Goal: Information Seeking & Learning: Learn about a topic

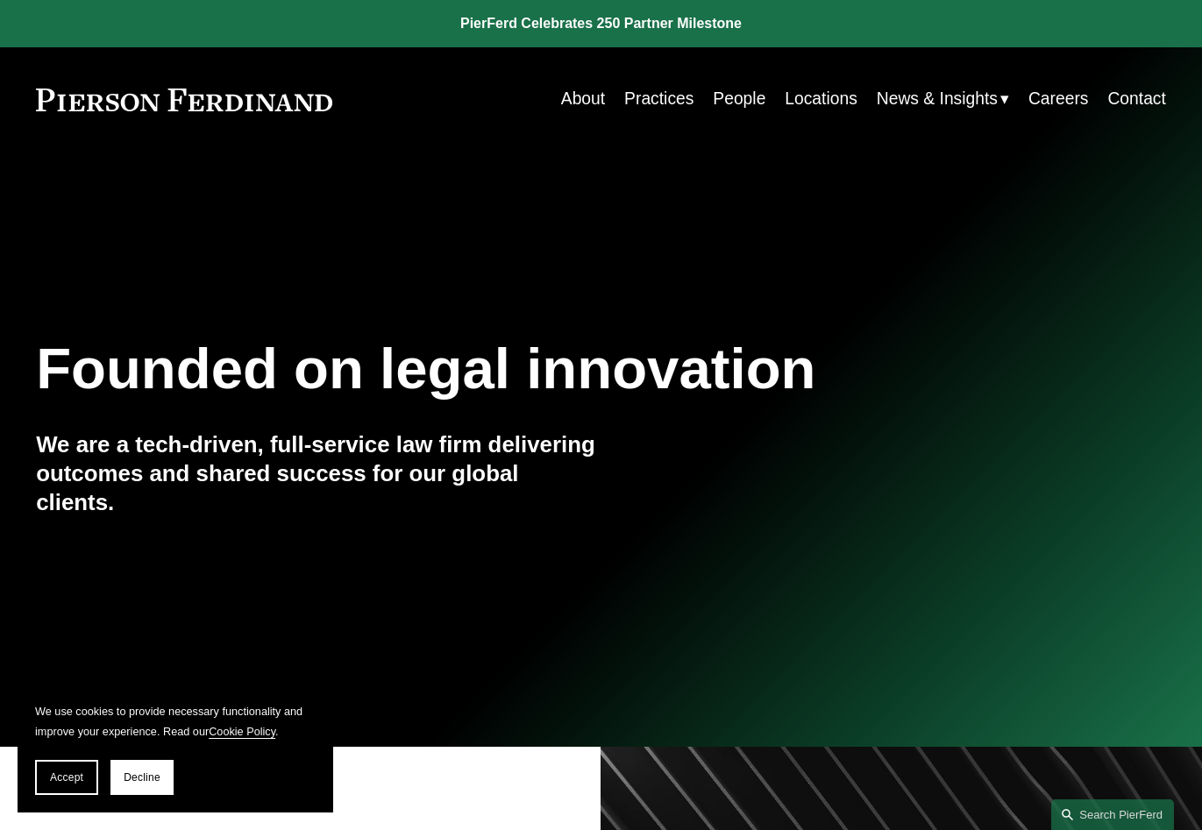
click at [730, 110] on link "People" at bounding box center [739, 99] width 53 height 34
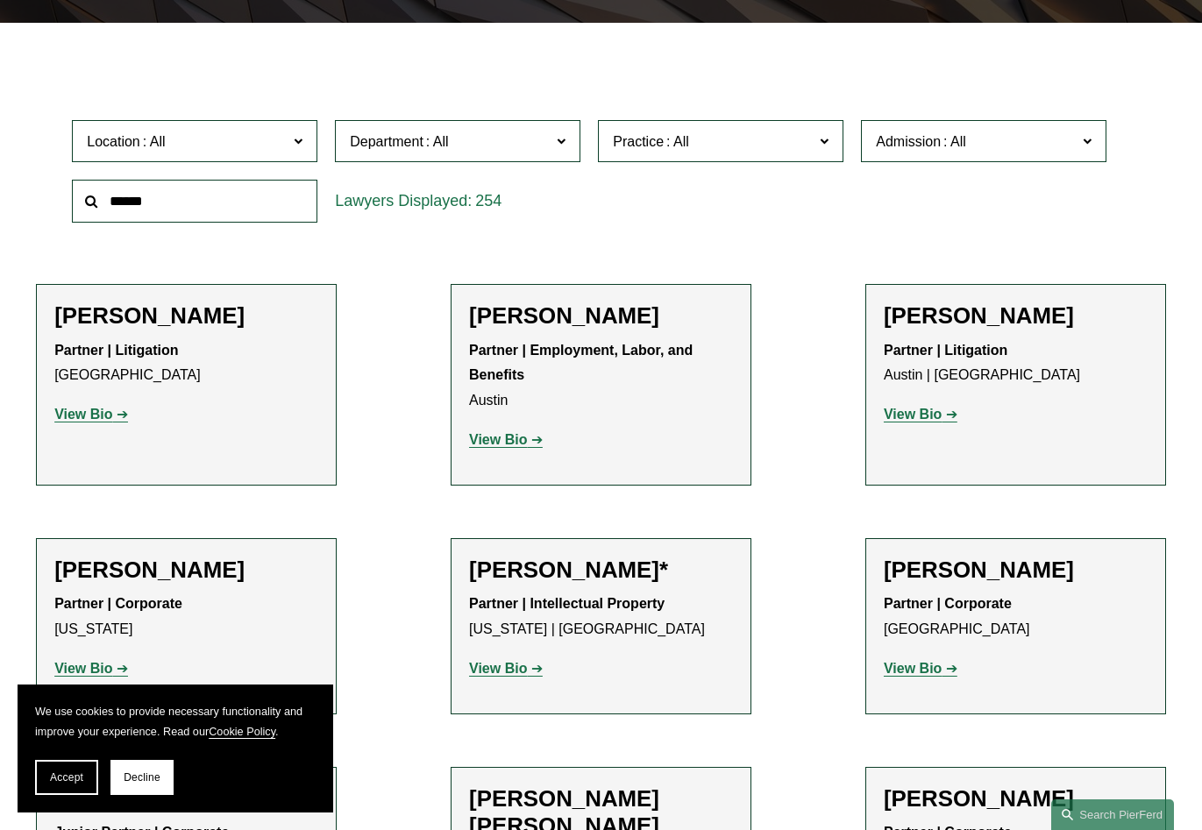
scroll to position [526, 0]
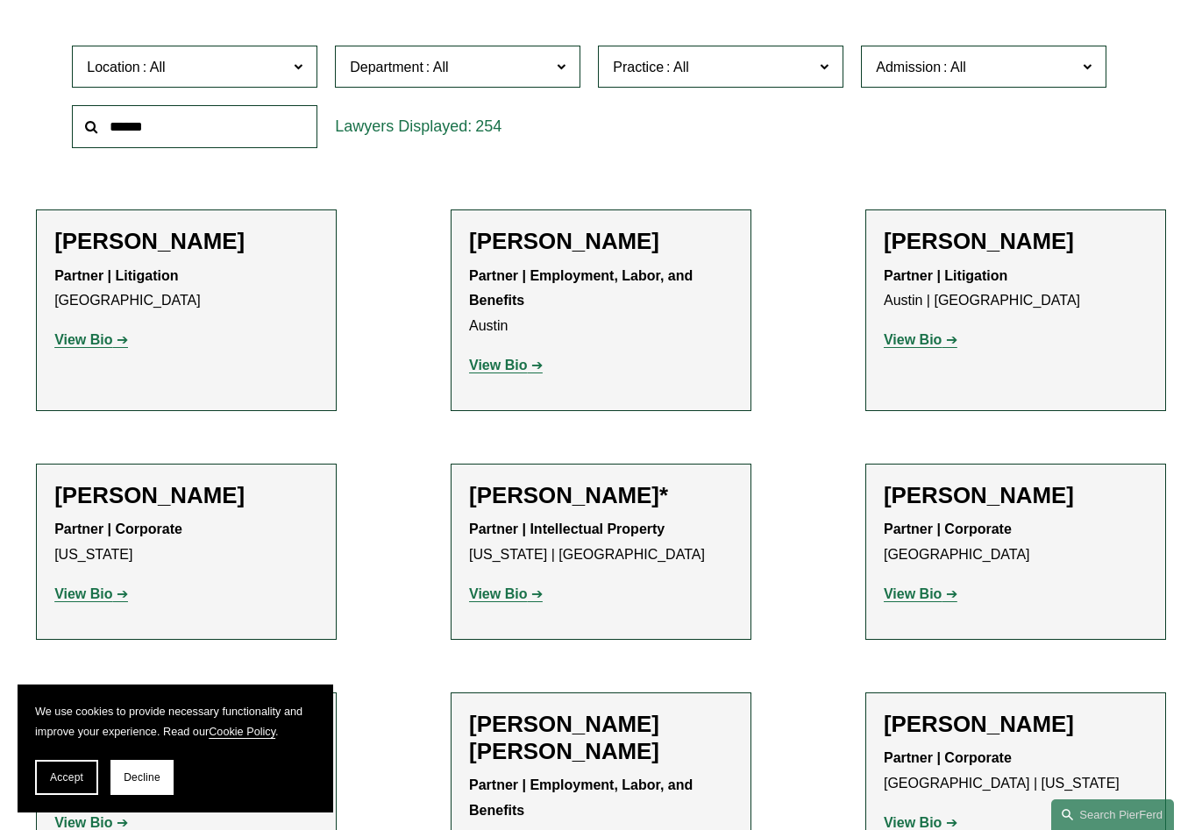
click at [265, 71] on span "Location" at bounding box center [187, 67] width 201 height 24
click at [0, 0] on link "[GEOGRAPHIC_DATA]" at bounding box center [0, 0] width 0 height 0
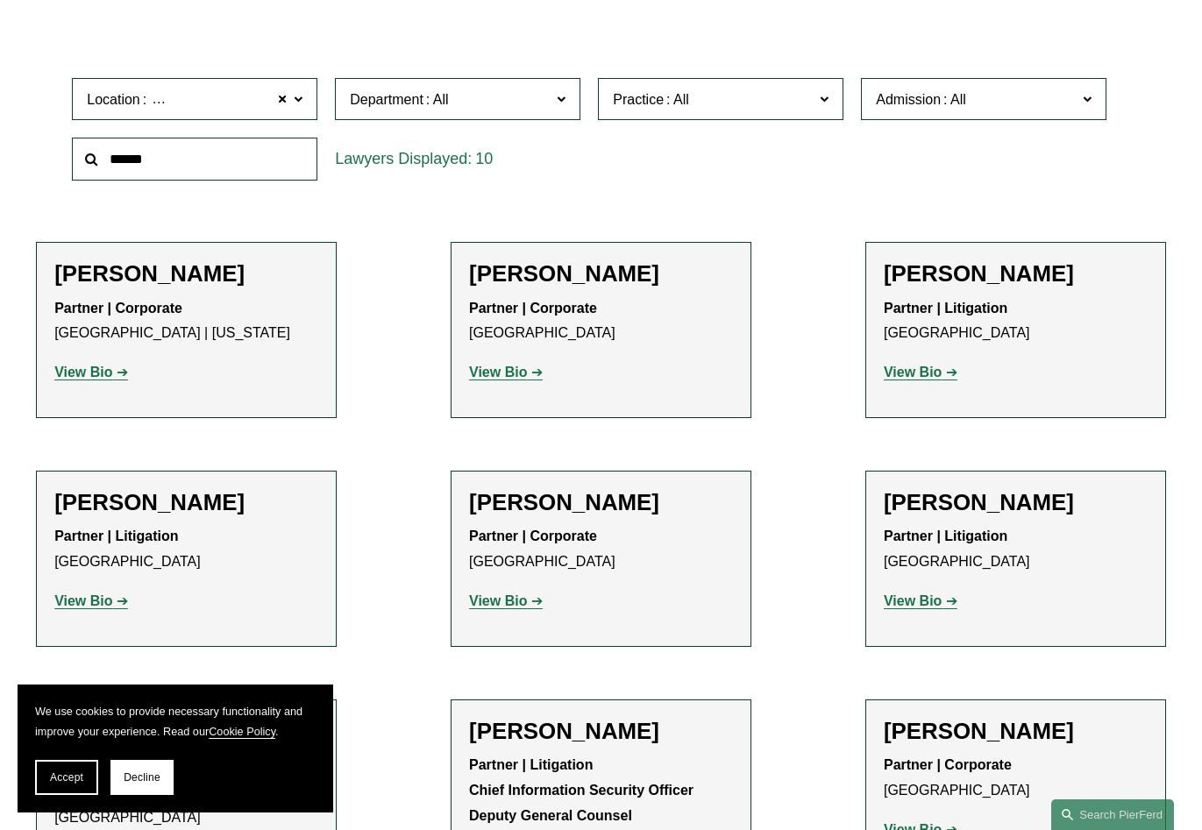
scroll to position [382, 0]
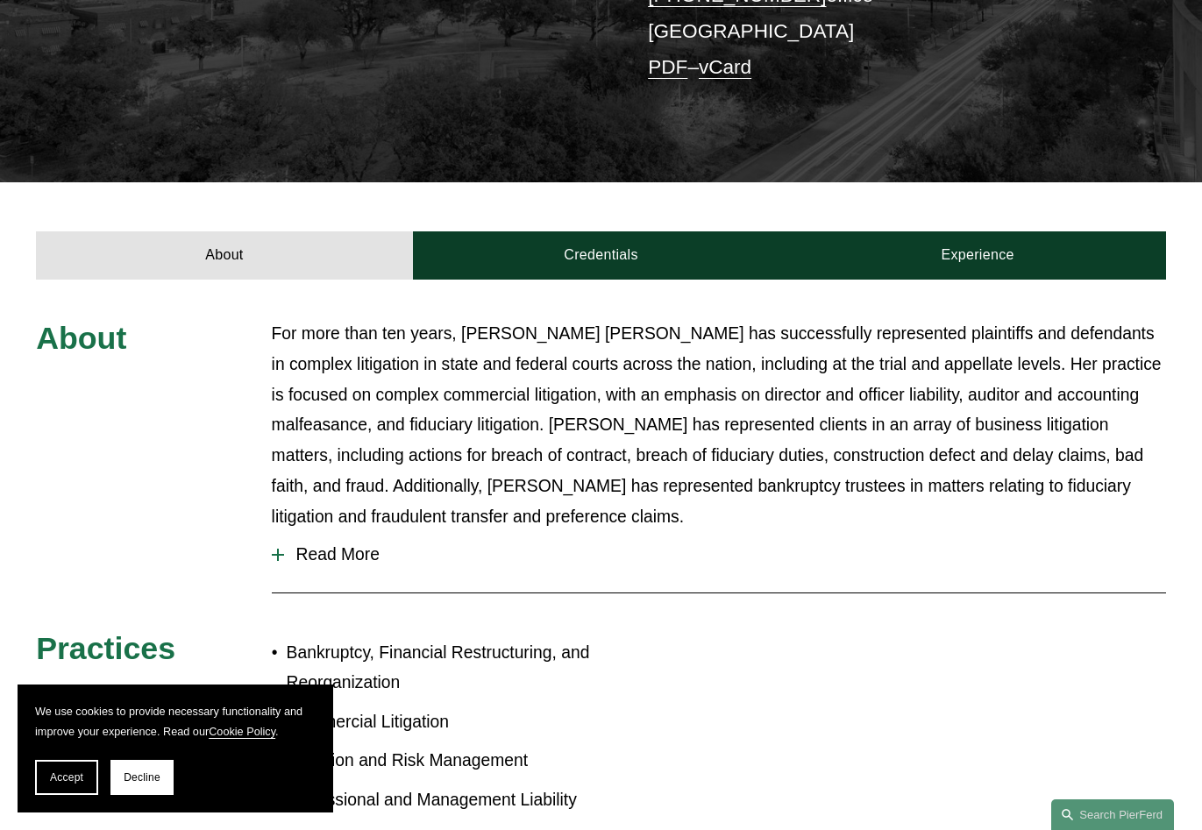
scroll to position [526, 0]
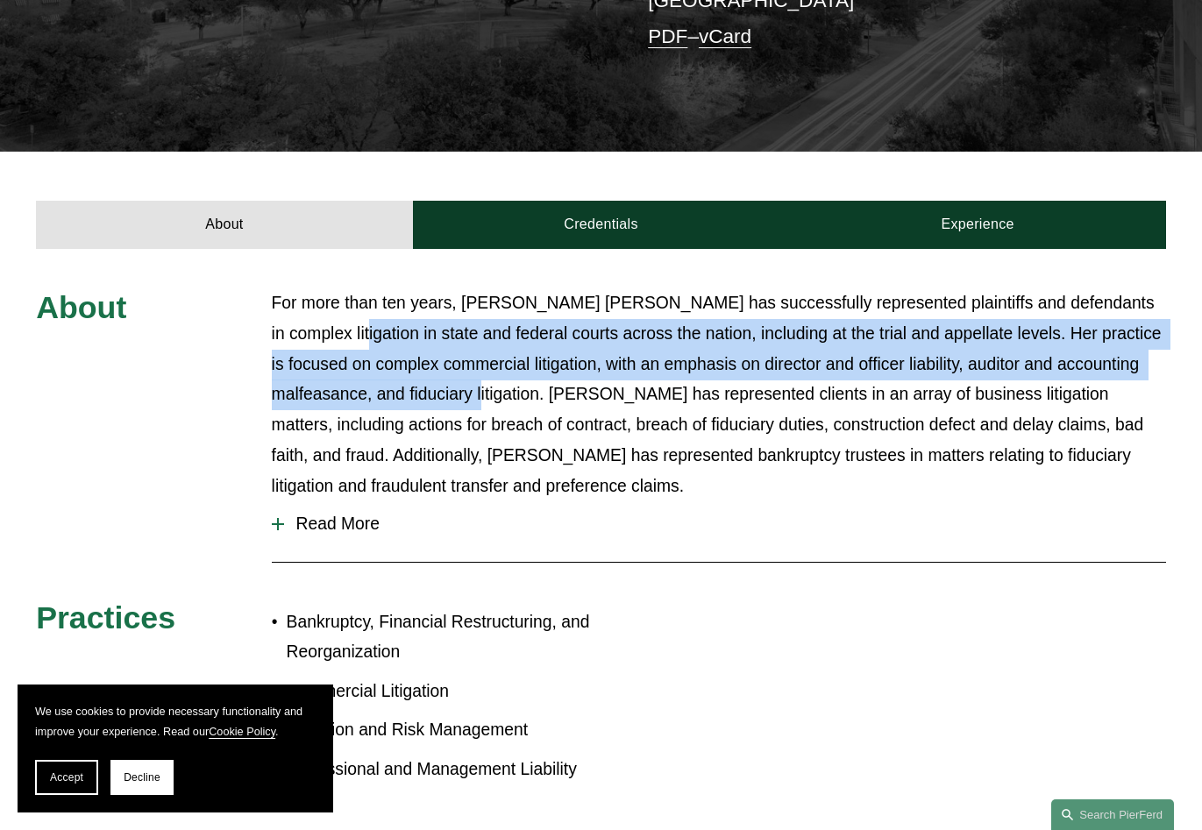
drag, startPoint x: 326, startPoint y: 270, endPoint x: 414, endPoint y: 311, distance: 96.9
click at [414, 311] on p "For more than ten years, [PERSON_NAME] [PERSON_NAME] has successfully represent…" at bounding box center [719, 394] width 894 height 213
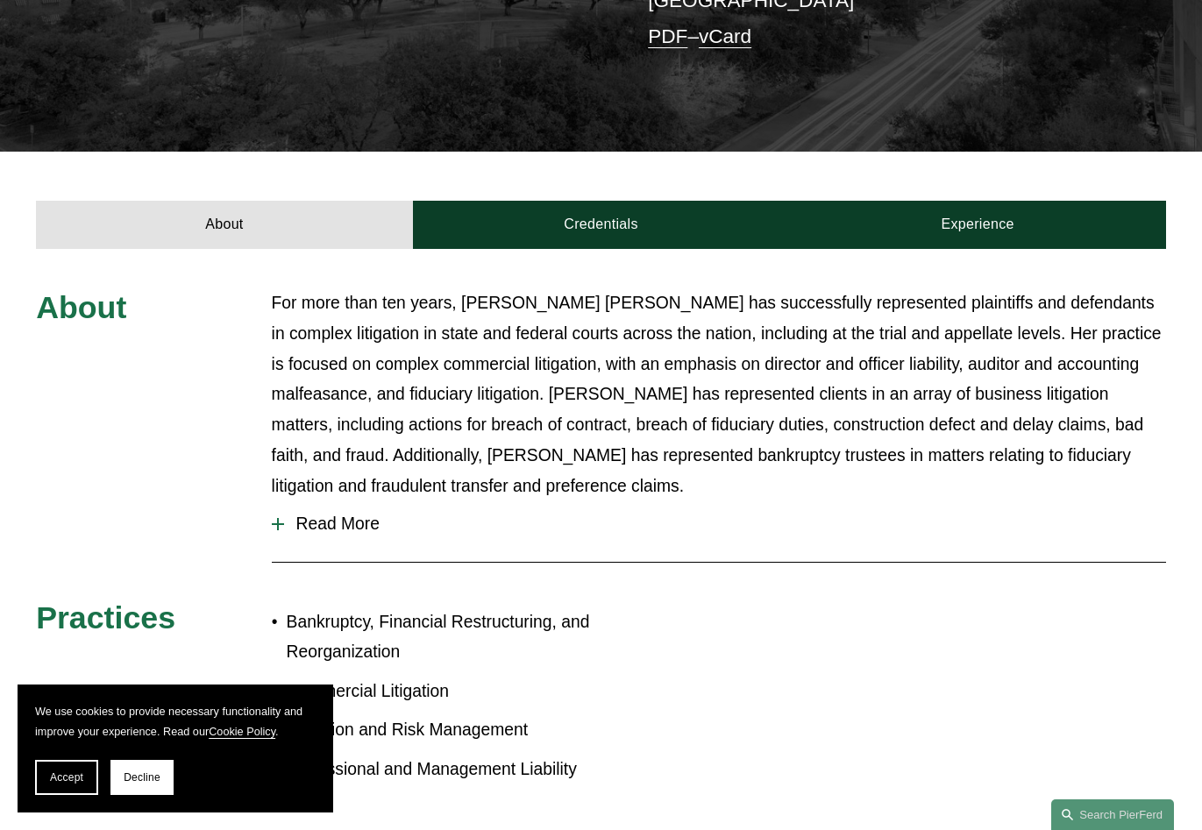
click at [512, 351] on p "For more than ten years, [PERSON_NAME] [PERSON_NAME] has successfully represent…" at bounding box center [719, 394] width 894 height 213
click at [358, 515] on span "Read More" at bounding box center [725, 524] width 882 height 19
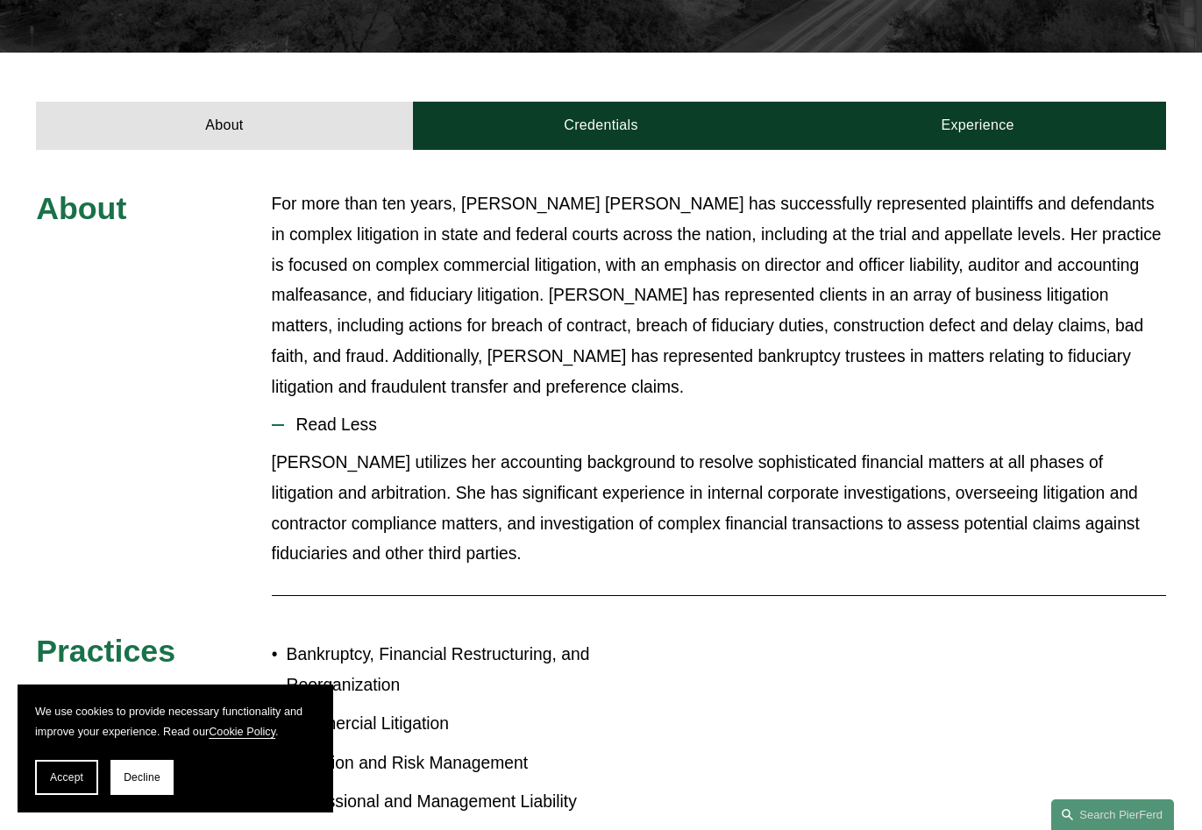
scroll to position [789, 0]
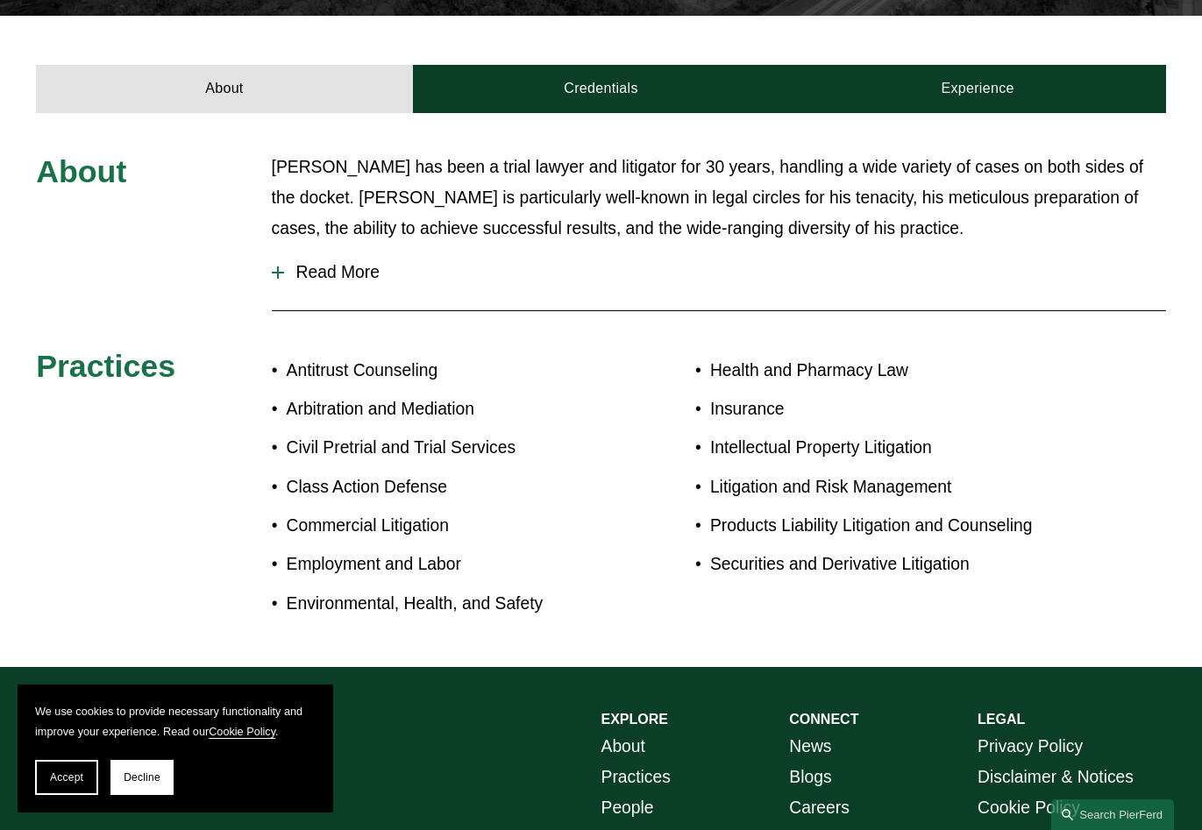
scroll to position [614, 0]
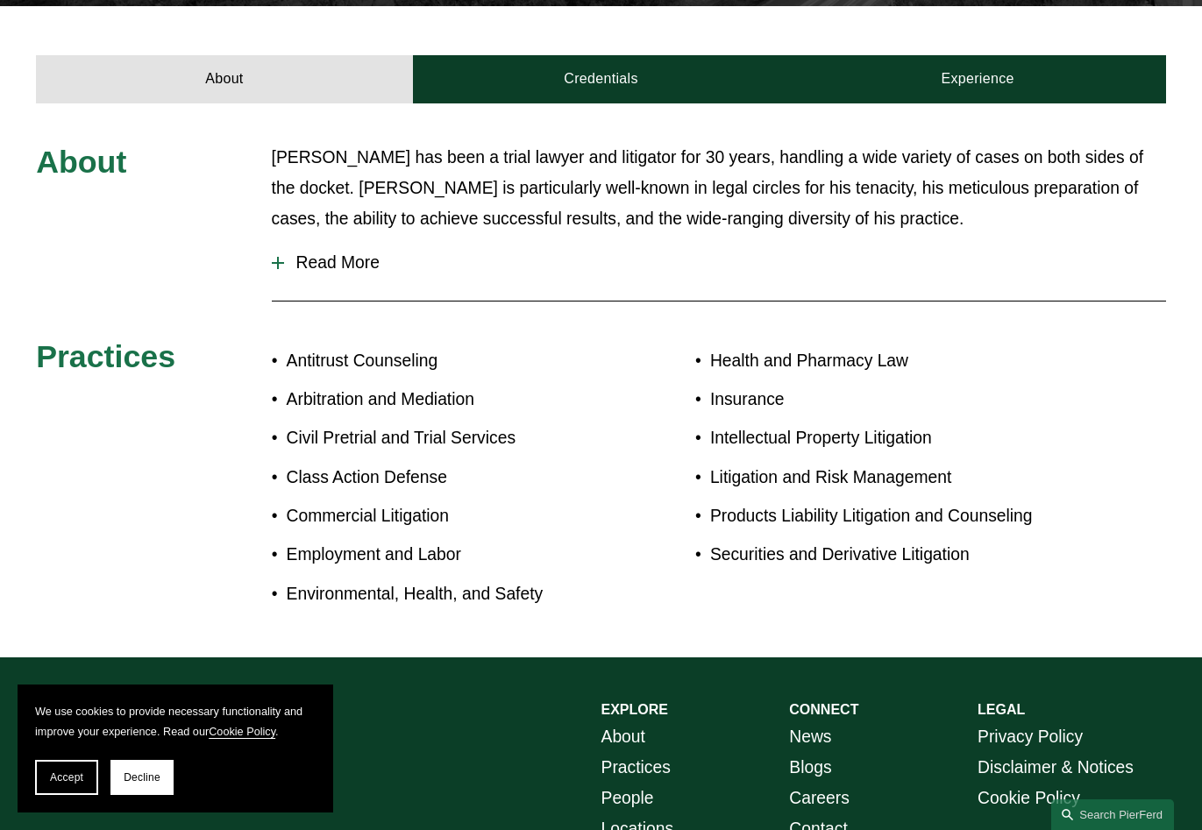
click at [358, 253] on span "Read More" at bounding box center [725, 262] width 882 height 19
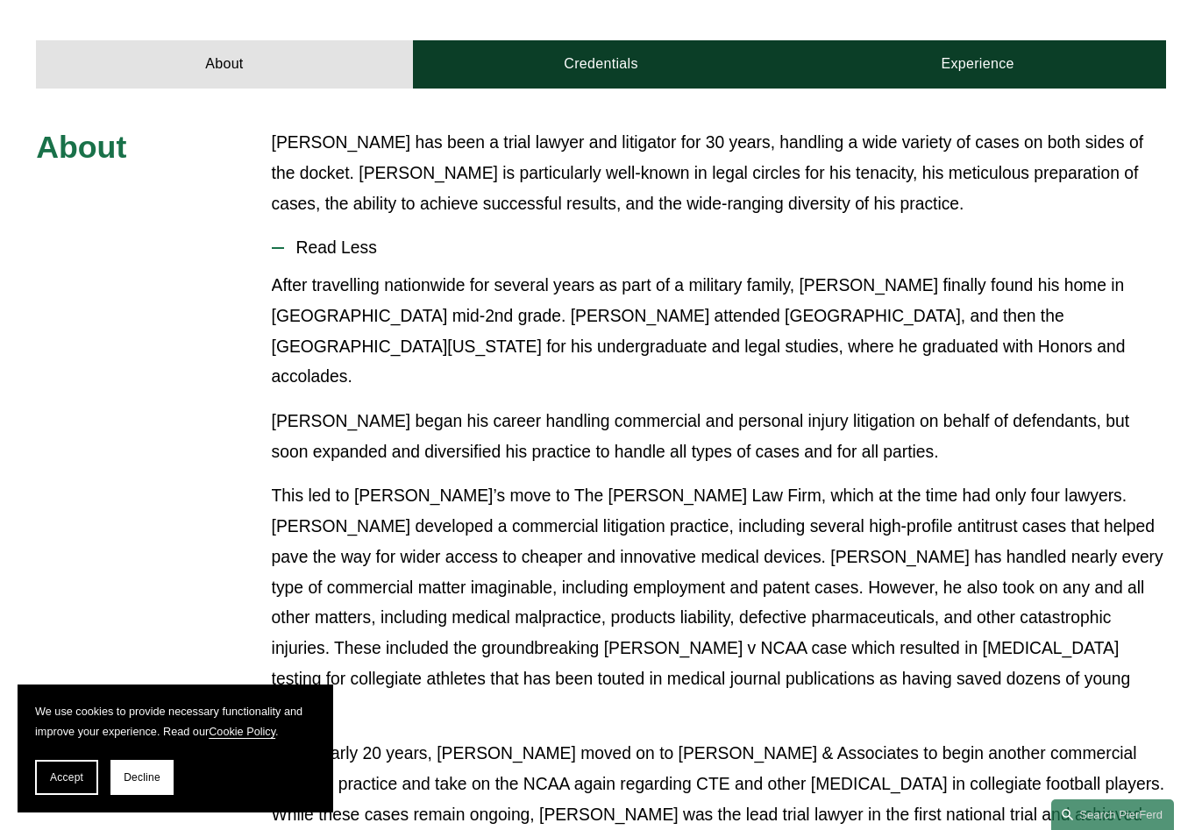
scroll to position [88, 0]
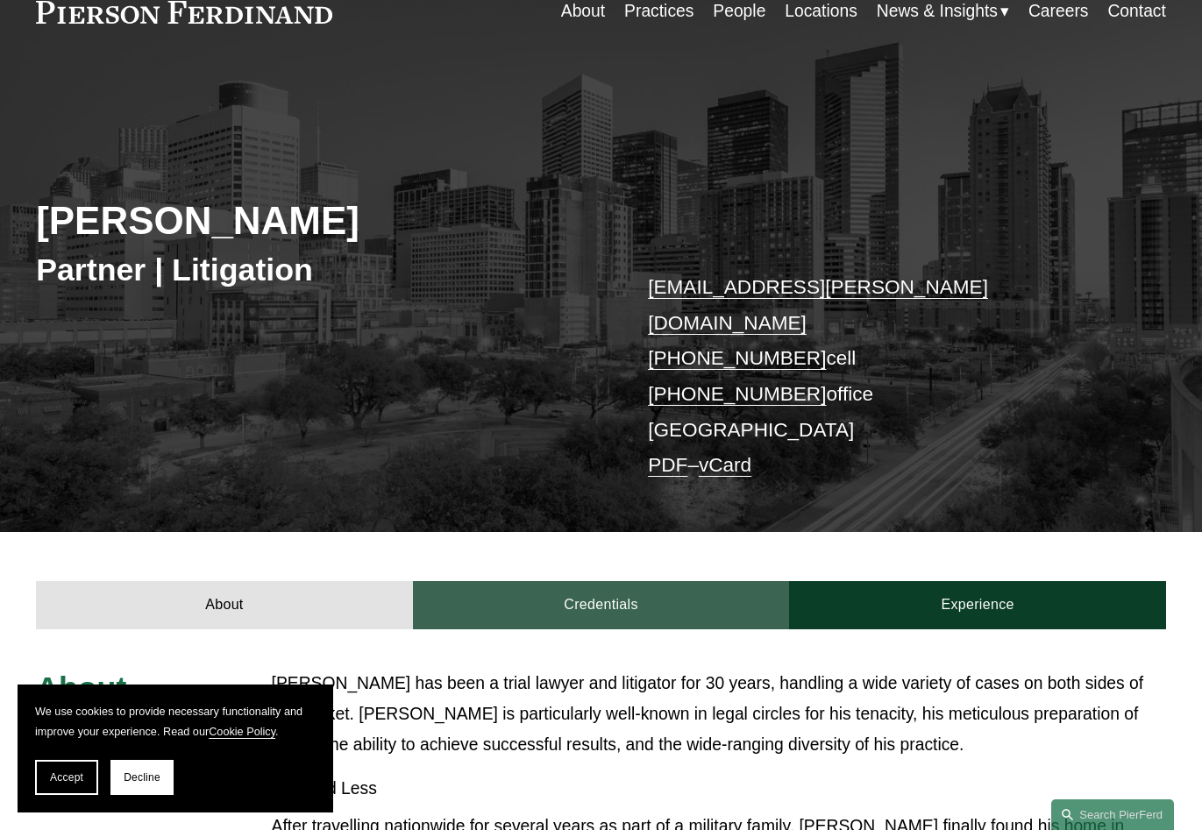
click at [647, 589] on link "Credentials" at bounding box center [601, 605] width 377 height 48
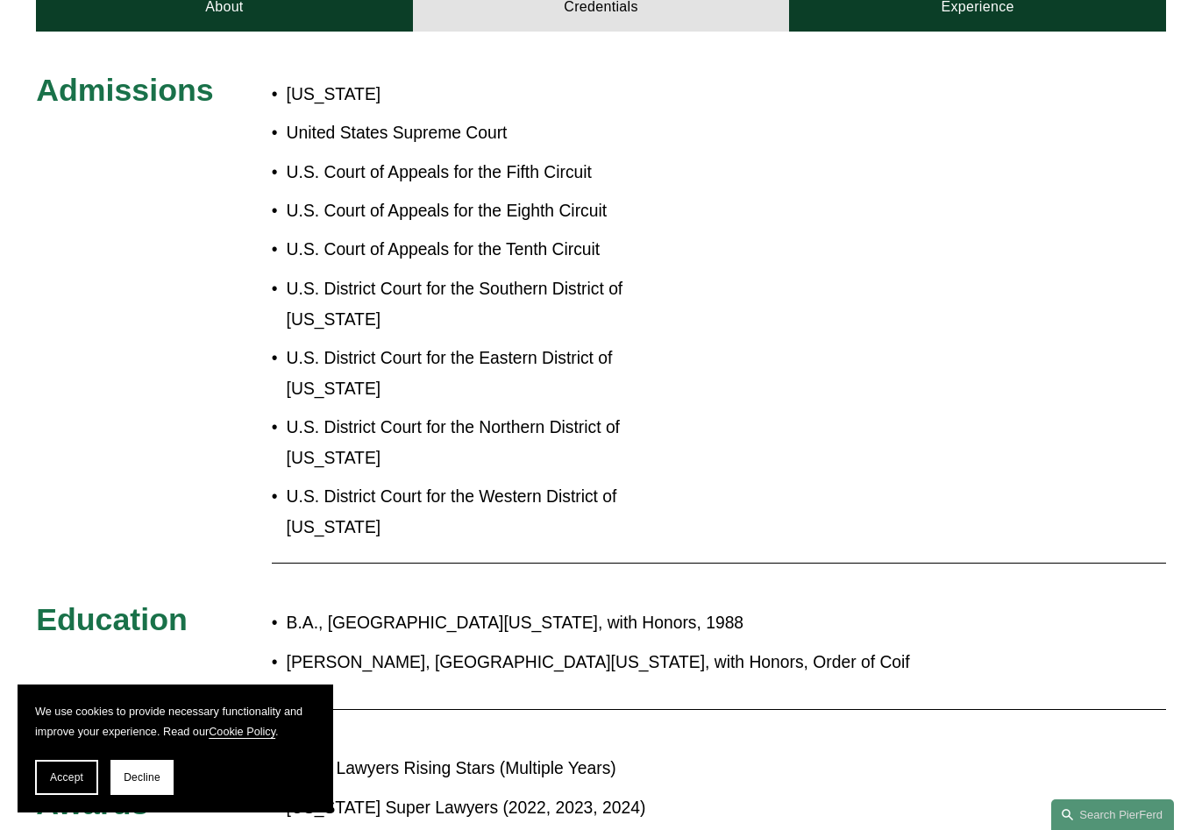
scroll to position [438, 0]
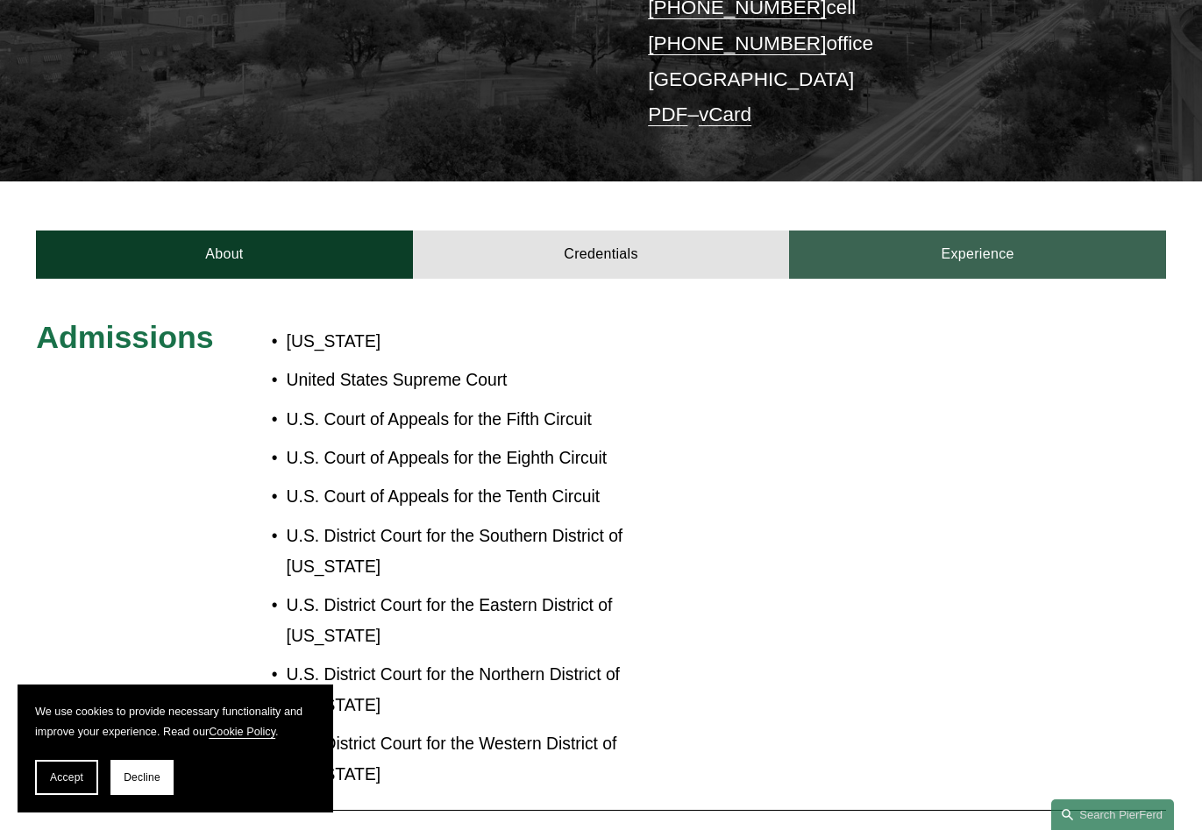
click at [911, 231] on link "Experience" at bounding box center [977, 255] width 377 height 48
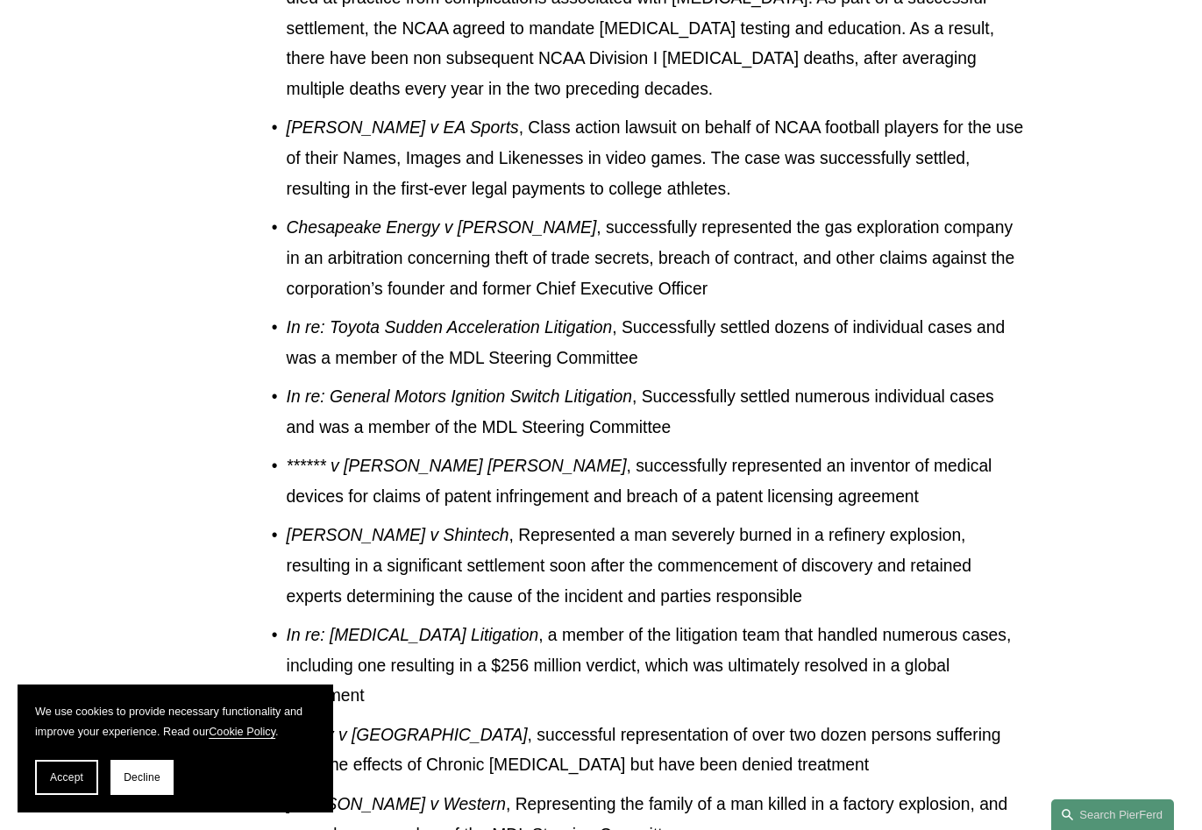
scroll to position [1527, 0]
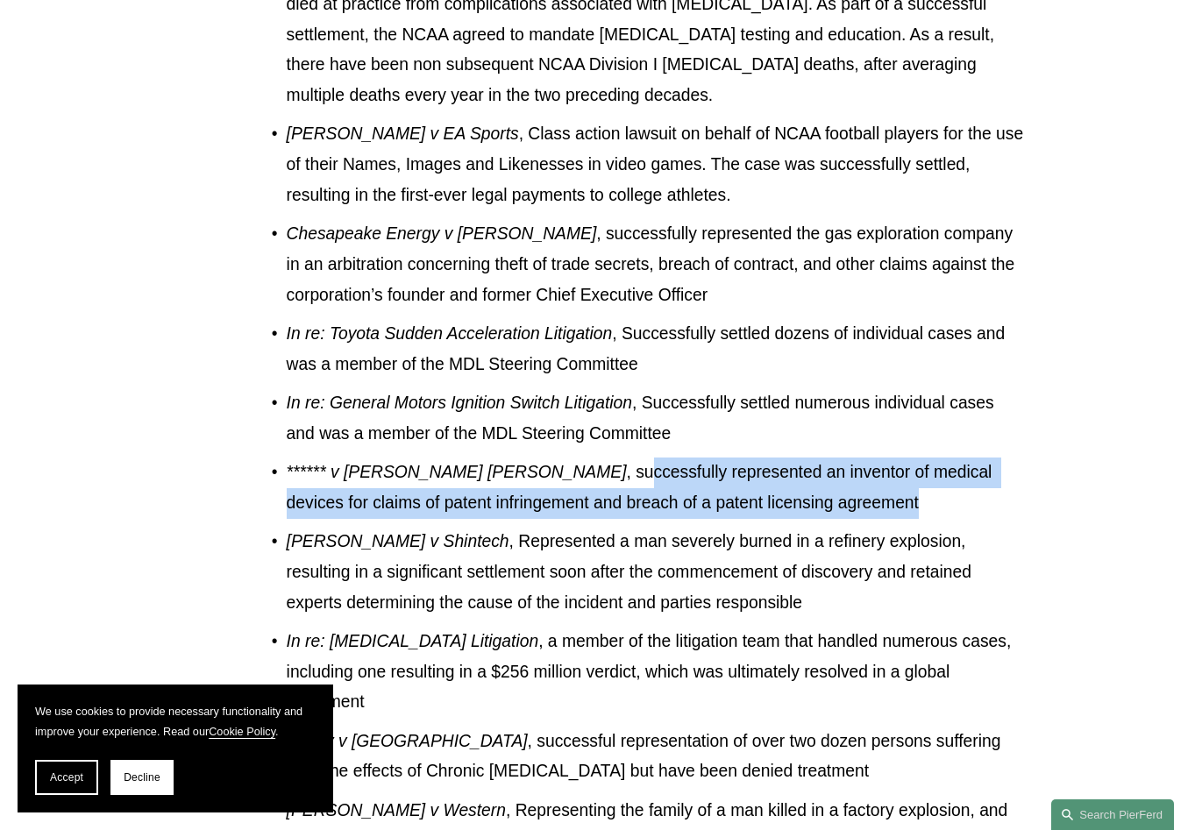
drag, startPoint x: 498, startPoint y: 379, endPoint x: 905, endPoint y: 416, distance: 408.5
click at [905, 458] on p "****** v Becton Dickinson , successfully represented an inventor of medical dev…" at bounding box center [656, 488] width 738 height 61
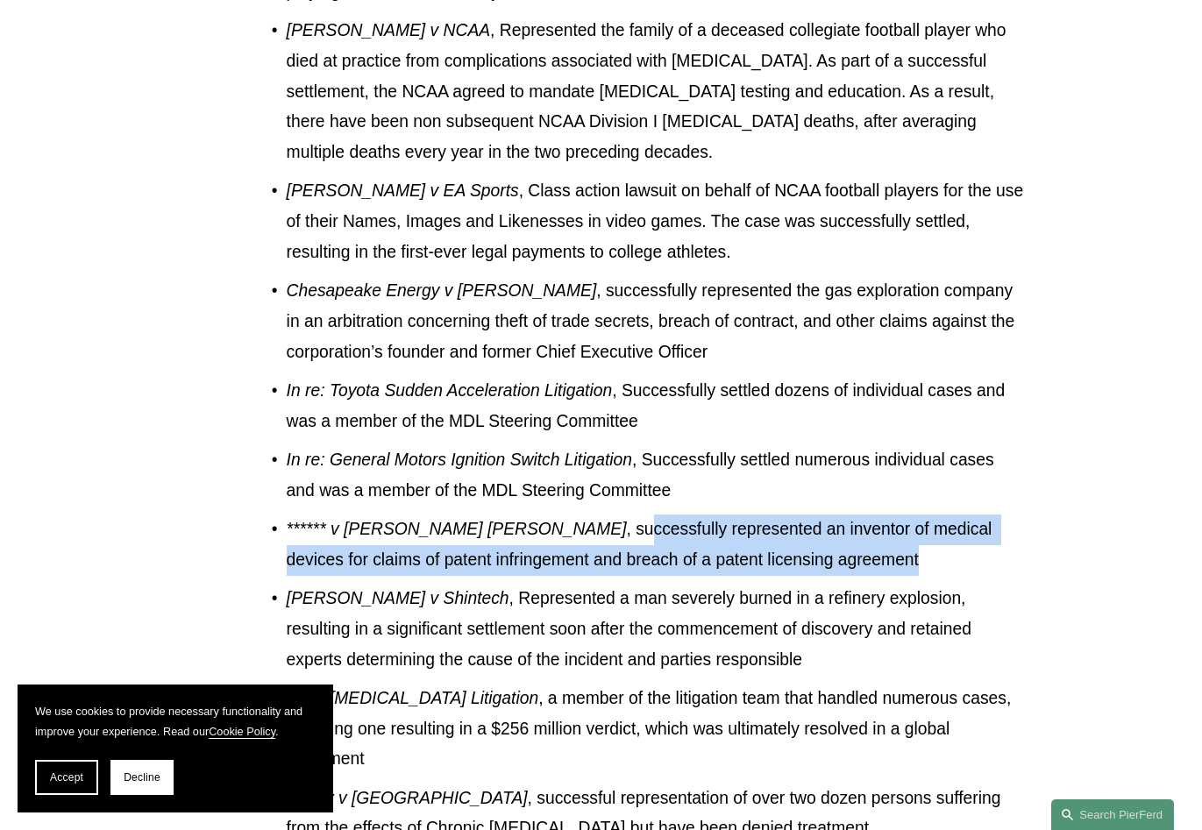
scroll to position [1439, 0]
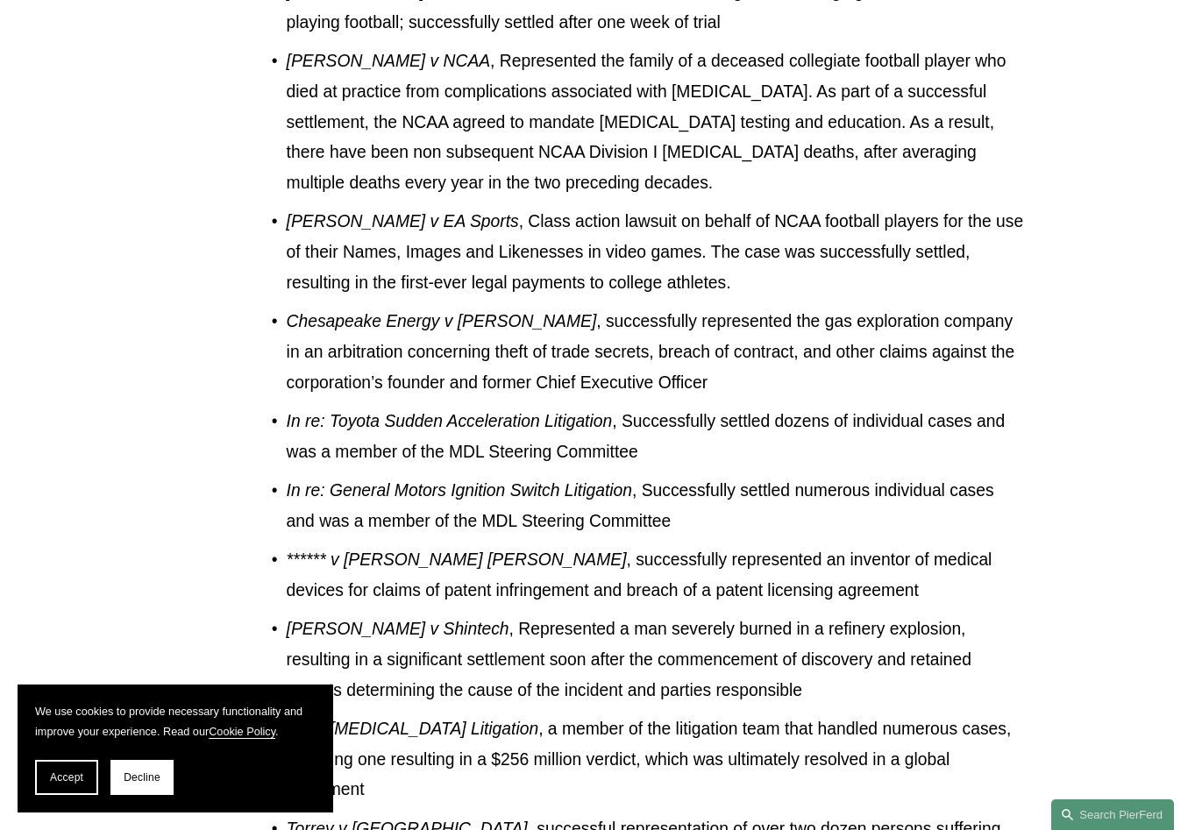
click at [315, 476] on p "In re: General Motors Ignition Switch Litigation , Successfully settled numerou…" at bounding box center [656, 506] width 738 height 61
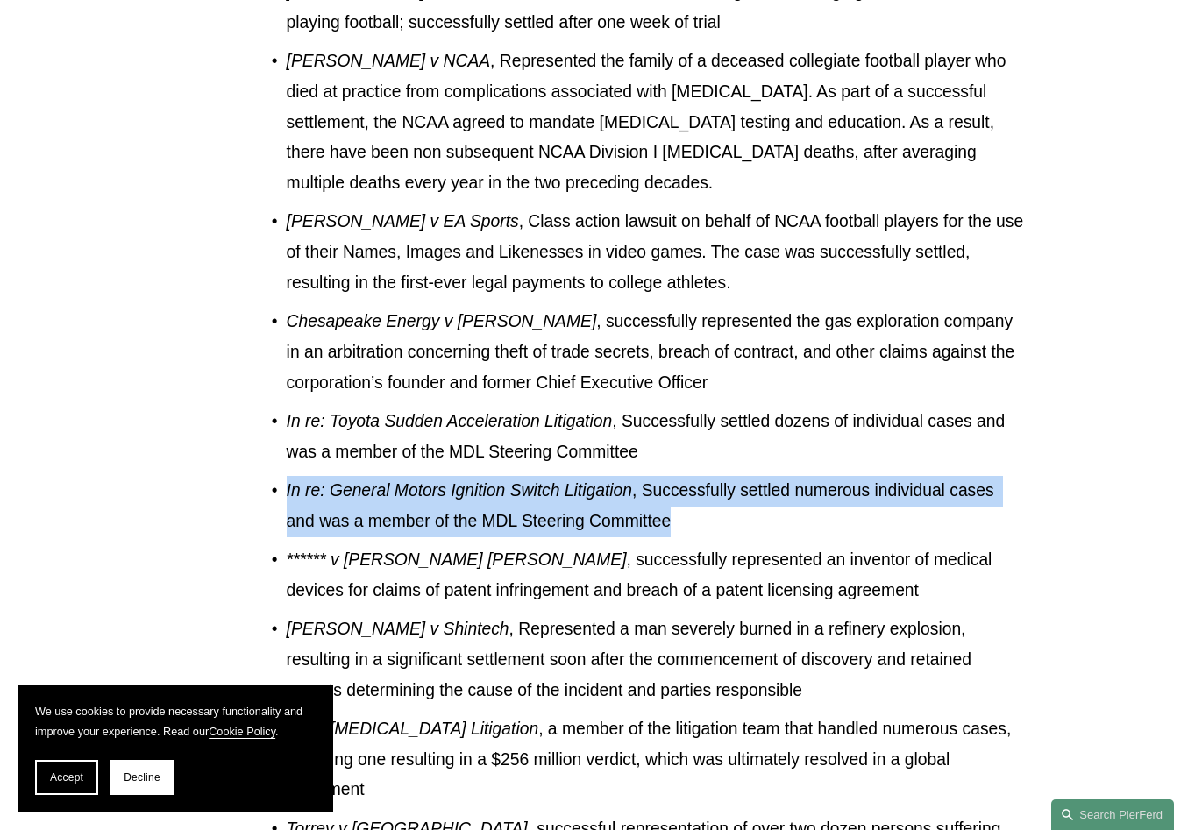
drag, startPoint x: 288, startPoint y: 408, endPoint x: 799, endPoint y: 440, distance: 511.4
click at [799, 476] on p "In re: General Motors Ignition Switch Litigation , Successfully settled numerou…" at bounding box center [656, 506] width 738 height 61
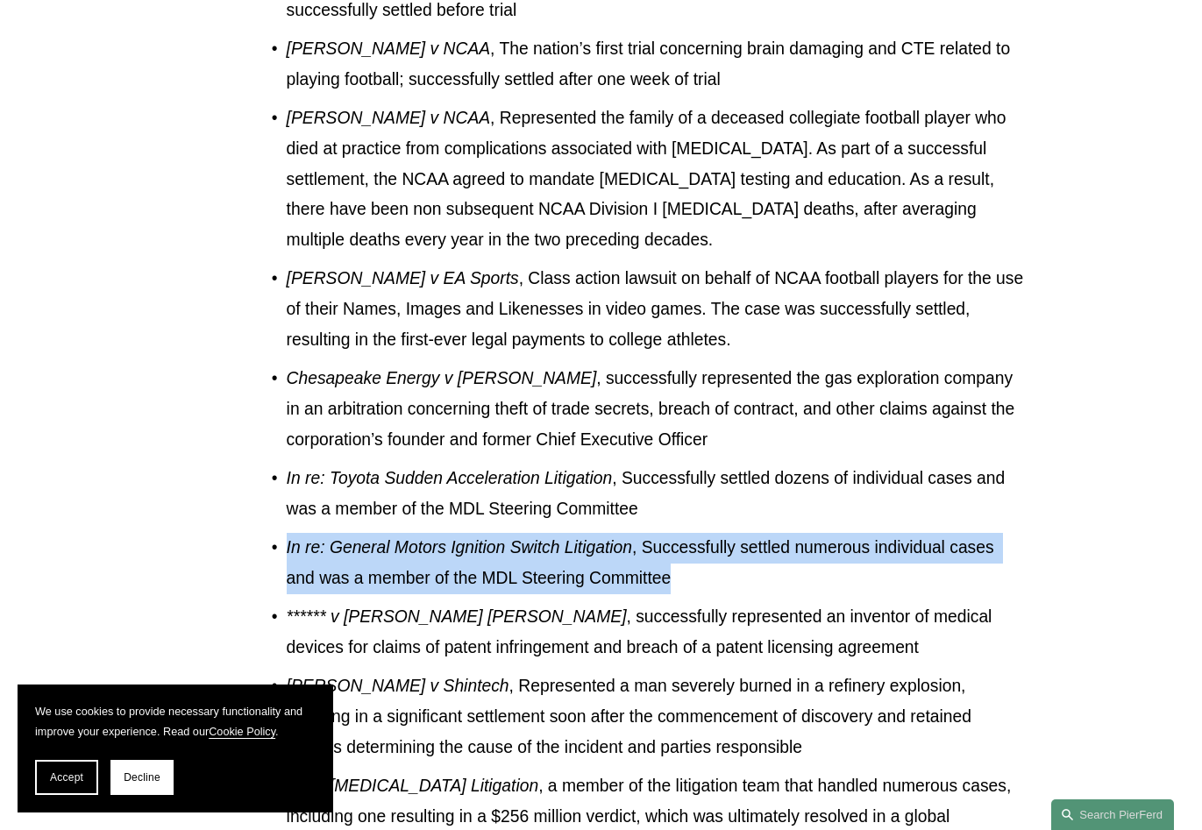
scroll to position [1351, 0]
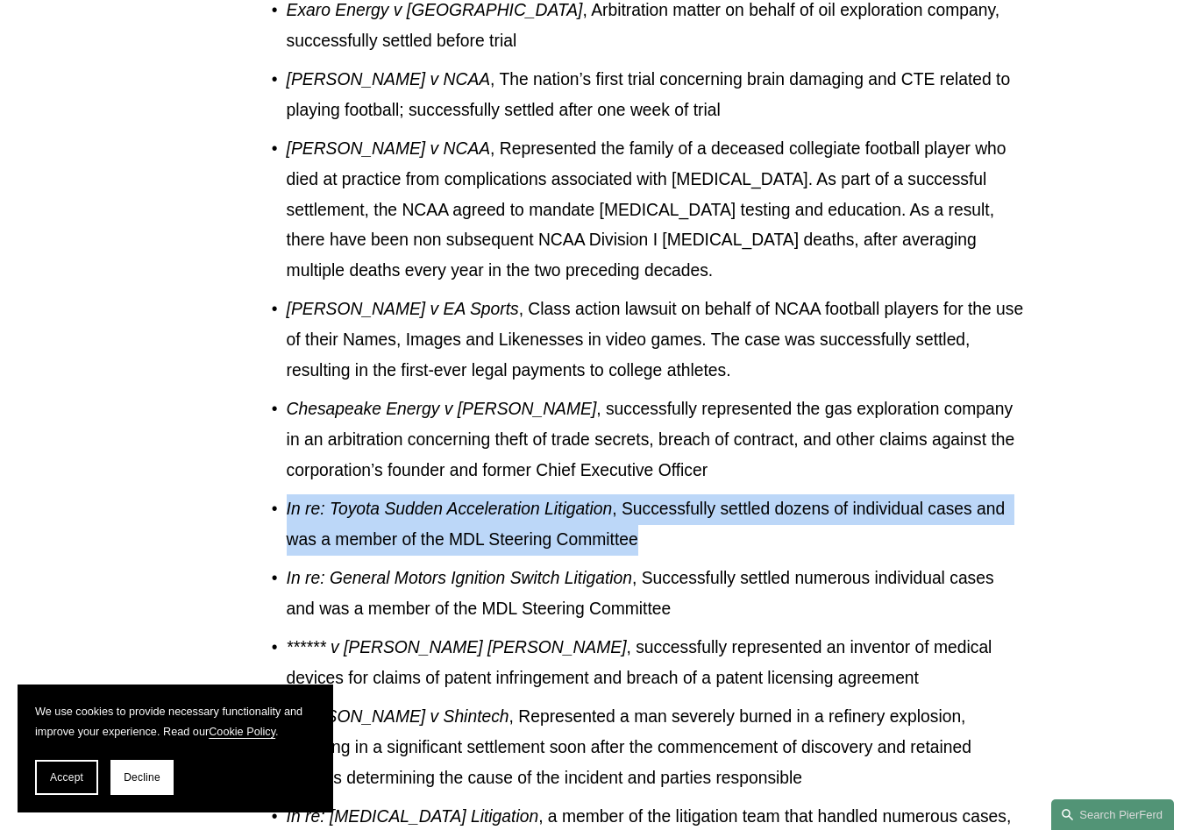
drag, startPoint x: 657, startPoint y: 445, endPoint x: 220, endPoint y: 422, distance: 437.3
click at [220, 422] on div "Experience Daniels & Tredennick Shrader & Associates The Lanier Law Firm Repres…" at bounding box center [601, 272] width 1202 height 1734
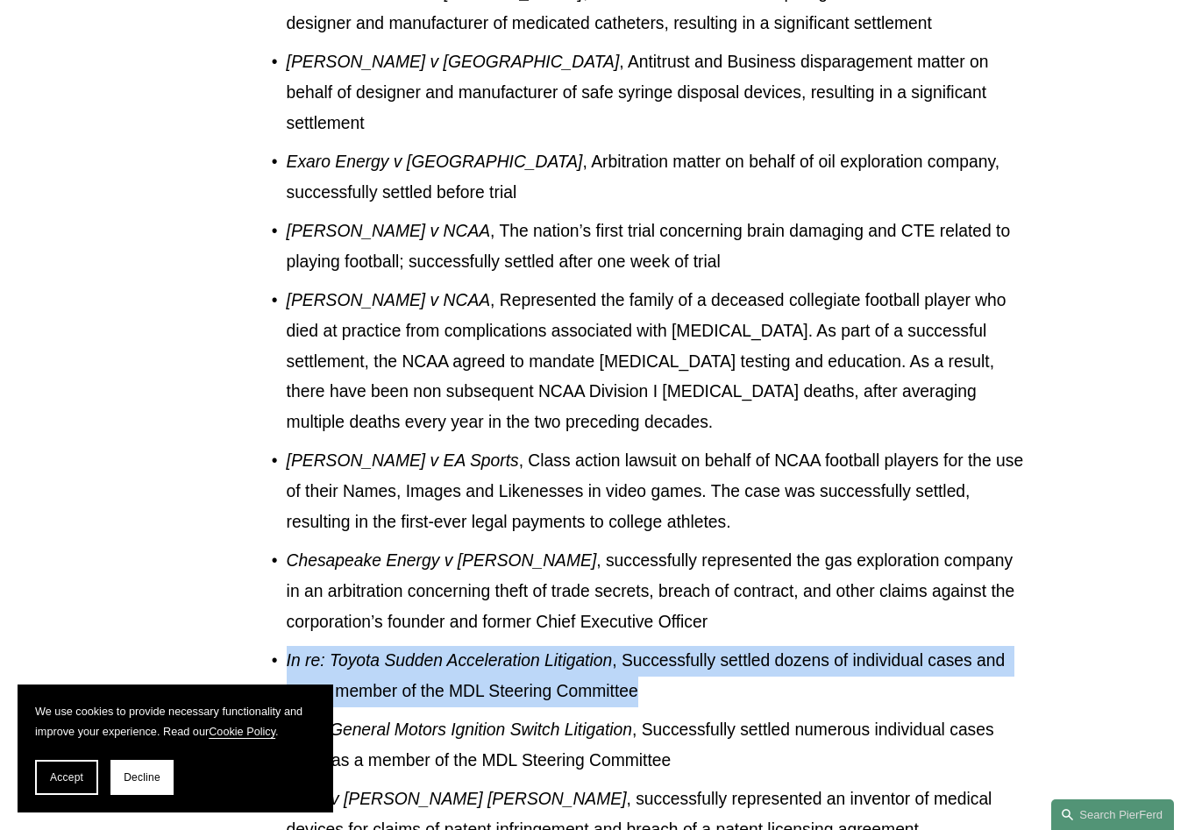
scroll to position [1176, 0]
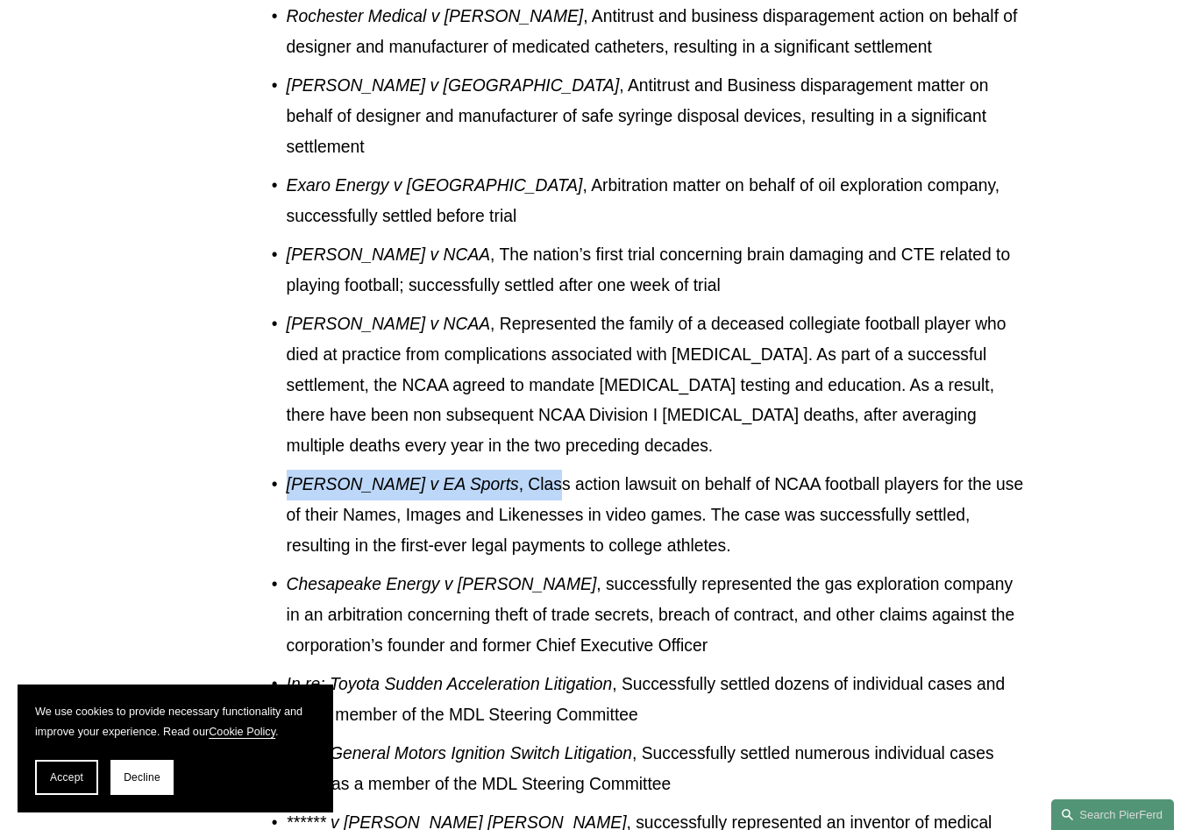
drag, startPoint x: 269, startPoint y: 402, endPoint x: 452, endPoint y: 403, distance: 183.3
click at [452, 470] on p "Hart v EA Sports , Class action lawsuit on behalf of NCAA football players for …" at bounding box center [656, 515] width 738 height 91
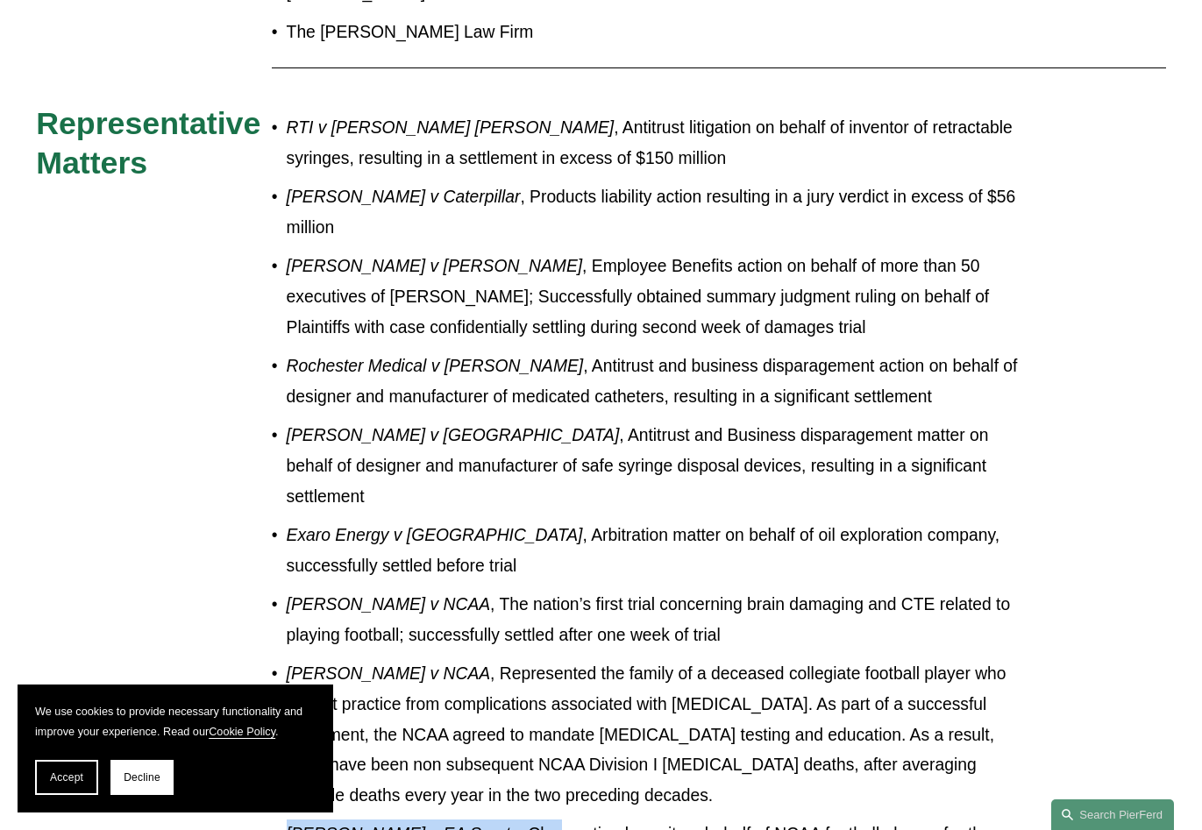
scroll to position [825, 0]
